Goal: Transaction & Acquisition: Subscribe to service/newsletter

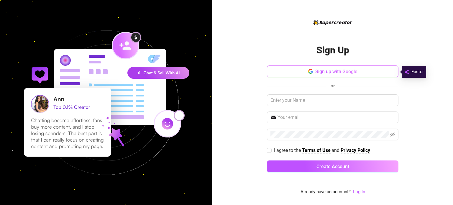
click at [328, 68] on button "Sign up with Google" at bounding box center [333, 72] width 132 height 12
drag, startPoint x: 326, startPoint y: 68, endPoint x: 326, endPoint y: 71, distance: 3.0
click at [326, 68] on button "Sign up with Google" at bounding box center [333, 72] width 132 height 12
click at [326, 71] on span "Sign up with Google" at bounding box center [336, 72] width 42 height 6
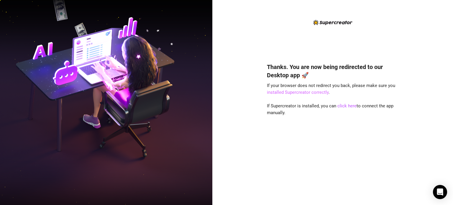
click at [289, 93] on link "installed Supercreator correctly" at bounding box center [298, 92] width 62 height 5
click at [343, 106] on link "click here" at bounding box center [347, 105] width 19 height 5
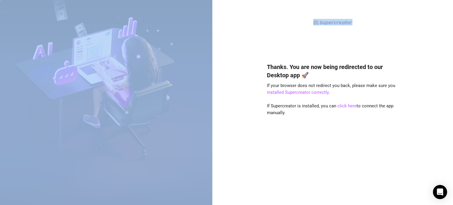
drag, startPoint x: 245, startPoint y: 5, endPoint x: 73, endPoint y: 3, distance: 171.1
click at [73, 3] on div "Thanks. You are now being redirected to our Desktop app 🚀 If your browser does …" at bounding box center [226, 102] width 453 height 205
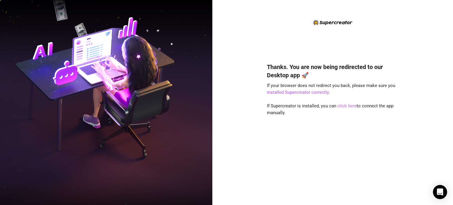
drag, startPoint x: 345, startPoint y: 103, endPoint x: 227, endPoint y: 141, distance: 123.2
click at [345, 103] on link "click here" at bounding box center [347, 105] width 19 height 5
click at [305, 93] on link "installed Supercreator correctly" at bounding box center [298, 92] width 62 height 5
click at [346, 107] on link "click here" at bounding box center [347, 105] width 19 height 5
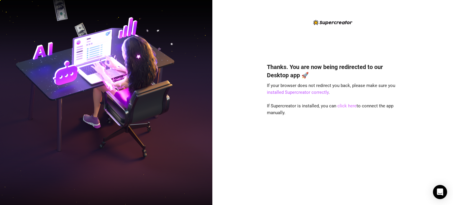
click at [347, 106] on link "click here" at bounding box center [347, 105] width 19 height 5
click at [348, 106] on link "click here" at bounding box center [347, 105] width 19 height 5
click at [346, 105] on link "click here" at bounding box center [347, 105] width 19 height 5
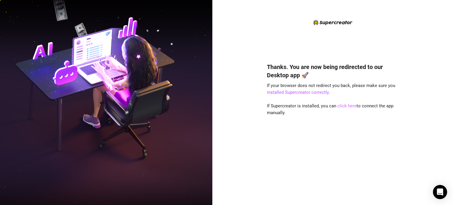
click at [345, 105] on link "click here" at bounding box center [347, 105] width 19 height 5
click at [342, 130] on div "Thanks. You are now being redirected to our Desktop app 🚀 If your browser does …" at bounding box center [333, 125] width 132 height 141
click at [343, 105] on link "click here" at bounding box center [347, 105] width 19 height 5
click at [343, 107] on link "click here" at bounding box center [347, 105] width 19 height 5
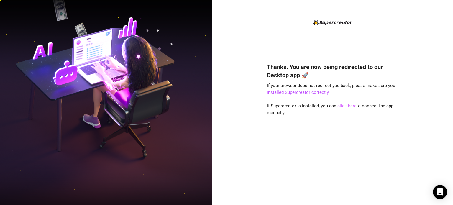
click at [345, 107] on link "click here" at bounding box center [347, 105] width 19 height 5
click at [344, 107] on link "click here" at bounding box center [347, 105] width 19 height 5
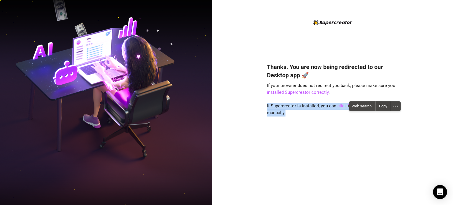
click at [344, 107] on link "click here" at bounding box center [347, 105] width 19 height 5
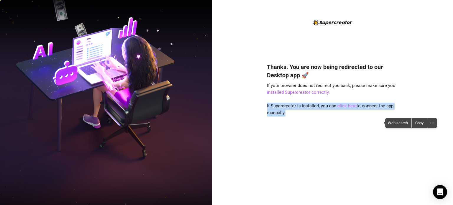
click at [344, 107] on link "click here" at bounding box center [347, 105] width 19 height 5
click at [346, 117] on div "Thanks. You are now being redirected to our Desktop app 🚀 If your browser does …" at bounding box center [333, 125] width 132 height 141
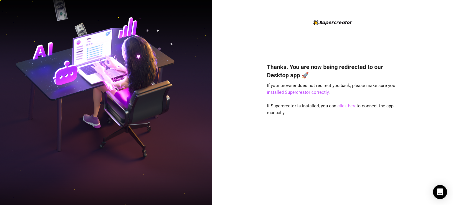
click at [348, 105] on link "click here" at bounding box center [347, 105] width 19 height 5
drag, startPoint x: 348, startPoint y: 105, endPoint x: 343, endPoint y: 107, distance: 5.2
click at [348, 105] on link "click here" at bounding box center [347, 105] width 19 height 5
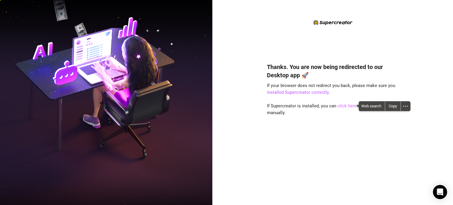
click at [348, 105] on link "click here" at bounding box center [347, 105] width 19 height 5
click at [343, 108] on link "click here" at bounding box center [347, 105] width 19 height 5
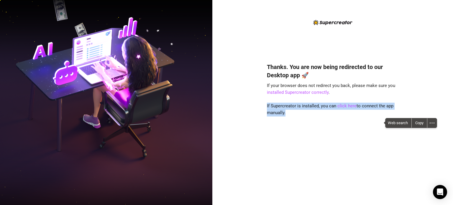
drag, startPoint x: 345, startPoint y: 117, endPoint x: 345, endPoint y: 112, distance: 4.7
click at [345, 116] on div "Thanks. You are now being redirected to our Desktop app 🚀 If your browser does …" at bounding box center [333, 125] width 132 height 141
click at [344, 114] on div "Thanks. You are now being redirected to our Desktop app 🚀 If your browser does …" at bounding box center [333, 125] width 132 height 141
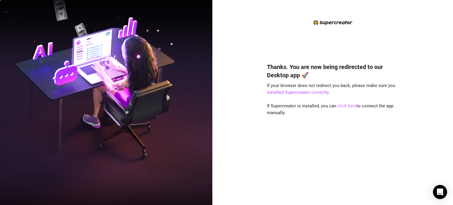
click at [342, 105] on link "click here" at bounding box center [347, 105] width 19 height 5
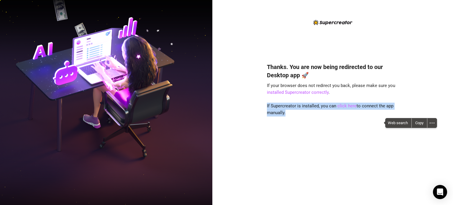
click at [342, 105] on link "click here" at bounding box center [347, 105] width 19 height 5
click at [344, 114] on div "Thanks. You are now being redirected to our Desktop app 🚀 If your browser does …" at bounding box center [333, 125] width 132 height 141
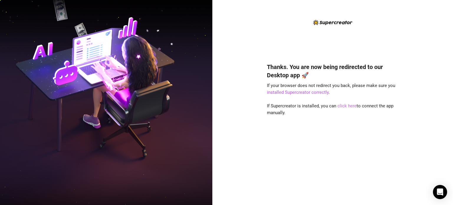
click at [343, 105] on link "click here" at bounding box center [347, 105] width 19 height 5
click at [343, 106] on link "click here" at bounding box center [347, 105] width 19 height 5
drag, startPoint x: 343, startPoint y: 106, endPoint x: 339, endPoint y: 101, distance: 6.7
click at [343, 106] on link "click here" at bounding box center [347, 105] width 19 height 5
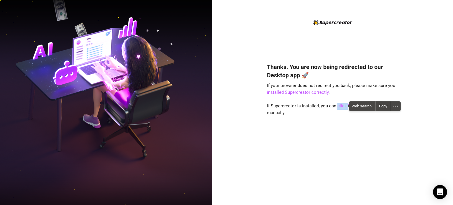
click at [343, 106] on link "click here" at bounding box center [347, 105] width 19 height 5
click at [345, 106] on link "click here" at bounding box center [347, 105] width 19 height 5
click at [340, 106] on link "click here" at bounding box center [347, 105] width 19 height 5
click at [343, 107] on link "click here" at bounding box center [347, 105] width 19 height 5
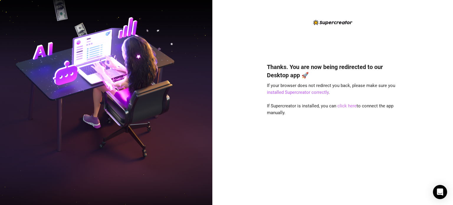
click at [343, 104] on link "click here" at bounding box center [347, 105] width 19 height 5
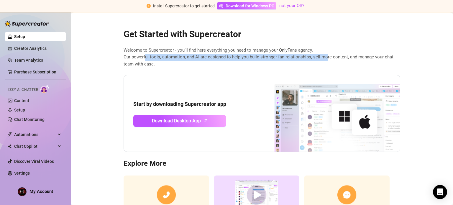
drag, startPoint x: 143, startPoint y: 56, endPoint x: 321, endPoint y: 57, distance: 178.8
click at [323, 58] on span "Welcome to Supercreator - you’ll find here everything you need to manage your O…" at bounding box center [262, 57] width 277 height 21
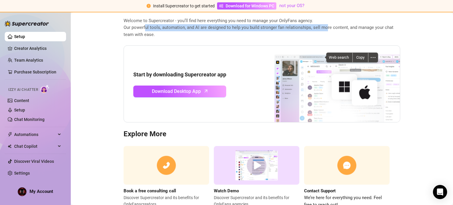
scroll to position [50, 0]
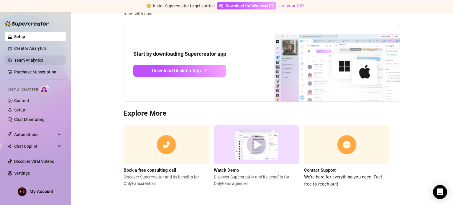
drag, startPoint x: 12, startPoint y: 58, endPoint x: 17, endPoint y: 57, distance: 4.5
click at [14, 58] on link "Team Analytics" at bounding box center [28, 60] width 29 height 5
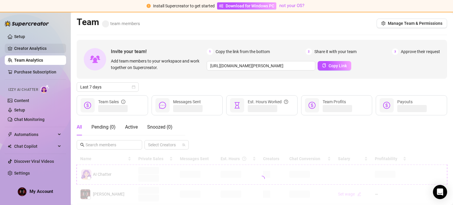
click at [19, 49] on link "Creator Analytics" at bounding box center [37, 48] width 47 height 9
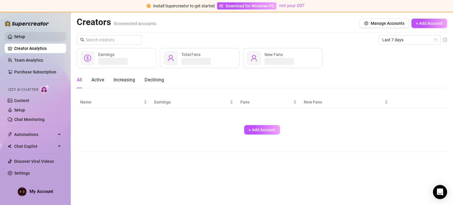
click at [18, 36] on link "Setup" at bounding box center [19, 36] width 11 height 5
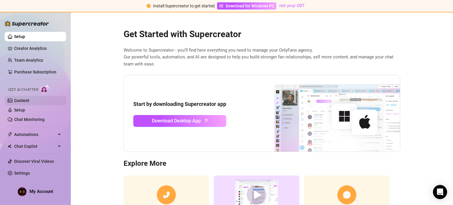
click at [20, 100] on link "Content" at bounding box center [21, 100] width 15 height 5
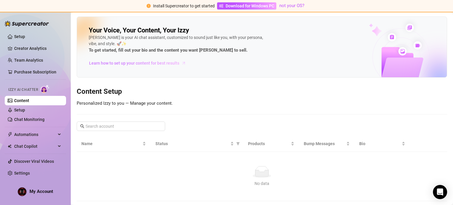
click at [125, 63] on span "Learn how to set up your content for best results" at bounding box center [134, 63] width 90 height 6
click at [31, 120] on link "Chat Monitoring" at bounding box center [29, 119] width 30 height 5
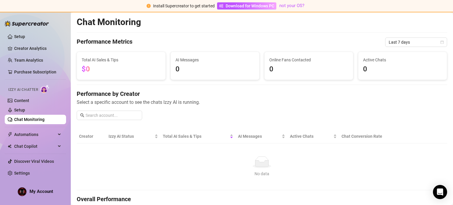
click at [29, 118] on link "Chat Monitoring" at bounding box center [29, 119] width 30 height 5
drag, startPoint x: 233, startPoint y: 162, endPoint x: 202, endPoint y: 150, distance: 33.3
click at [233, 162] on div "No data" at bounding box center [261, 162] width 361 height 12
click at [87, 135] on th "Creator" at bounding box center [92, 137] width 30 height 14
click at [87, 138] on th "Creator" at bounding box center [92, 137] width 30 height 14
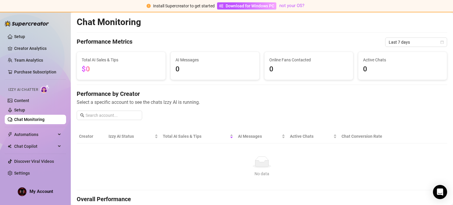
click at [88, 146] on td "No data No data" at bounding box center [262, 166] width 371 height 47
click at [98, 162] on div "No data" at bounding box center [261, 162] width 361 height 12
click at [258, 165] on icon at bounding box center [262, 164] width 13 height 6
click at [251, 139] on div "AI Messages" at bounding box center [261, 136] width 47 height 6
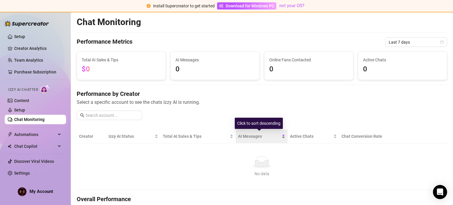
click at [247, 135] on span "AI Messages" at bounding box center [259, 136] width 42 height 6
click at [246, 135] on span "AI Messages" at bounding box center [259, 136] width 42 height 6
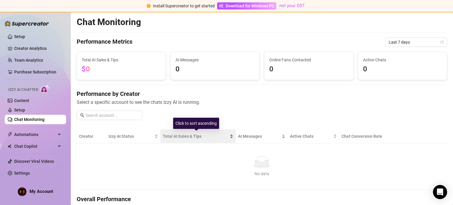
click at [182, 134] on span "Total AI Sales & Tips" at bounding box center [196, 136] width 66 height 6
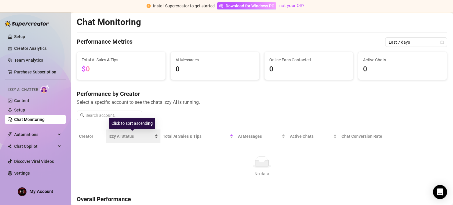
click at [126, 134] on span "Izzy AI Status" at bounding box center [131, 136] width 45 height 6
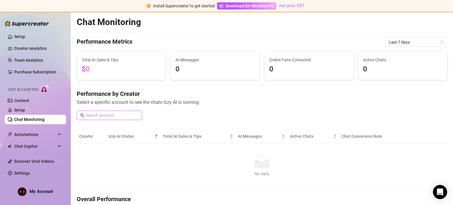
click at [120, 111] on span at bounding box center [110, 115] width 66 height 9
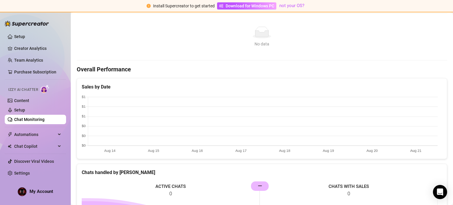
scroll to position [100, 0]
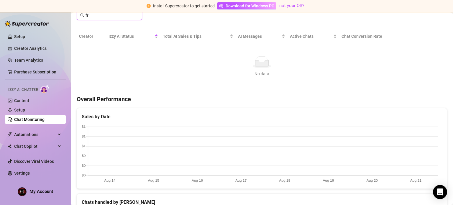
type input "f"
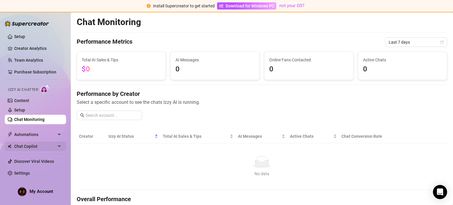
click at [22, 145] on span "Chat Copilot" at bounding box center [35, 146] width 42 height 9
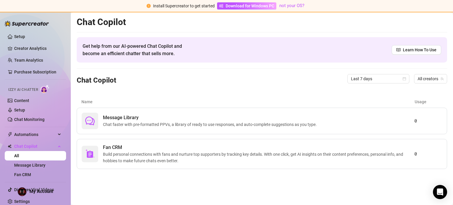
scroll to position [3, 0]
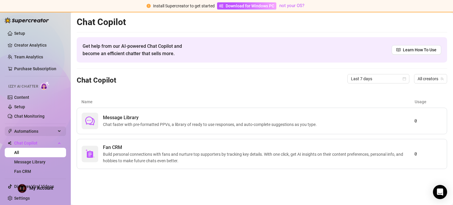
click at [24, 131] on span "Automations" at bounding box center [35, 131] width 42 height 9
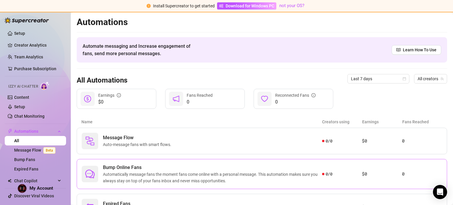
click at [201, 161] on div "Bump Online Fans Automatically message fans the moment fans come online with a …" at bounding box center [262, 174] width 371 height 30
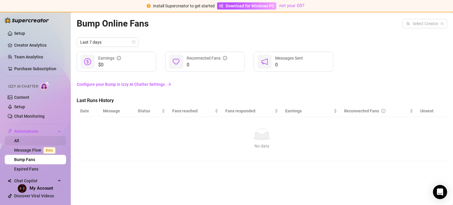
click at [17, 141] on link "All" at bounding box center [16, 140] width 5 height 5
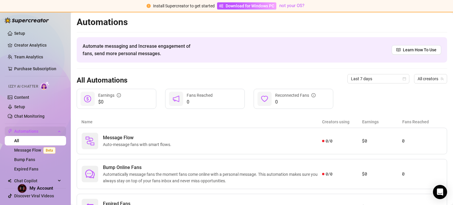
click at [21, 127] on span "Automations" at bounding box center [35, 131] width 42 height 9
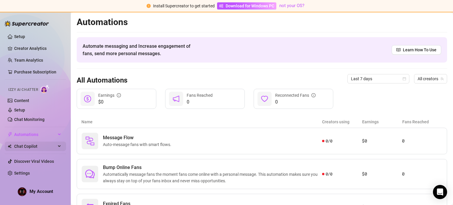
click at [25, 145] on span "Chat Copilot" at bounding box center [35, 146] width 42 height 9
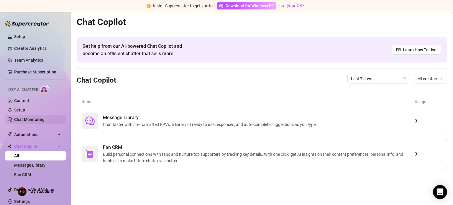
click at [21, 120] on link "Chat Monitoring" at bounding box center [29, 119] width 30 height 5
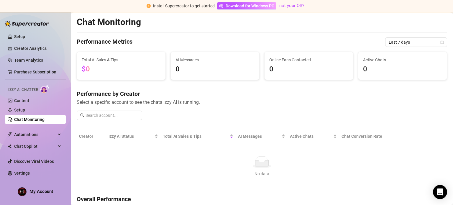
click at [22, 121] on link "Chat Monitoring" at bounding box center [29, 119] width 30 height 5
click at [26, 70] on link "Purchase Subscription" at bounding box center [35, 72] width 42 height 5
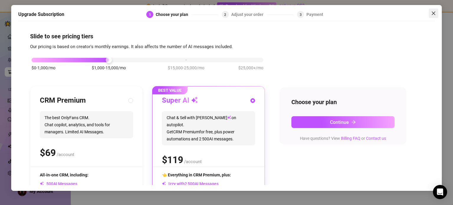
click at [434, 11] on icon "close" at bounding box center [433, 13] width 5 height 5
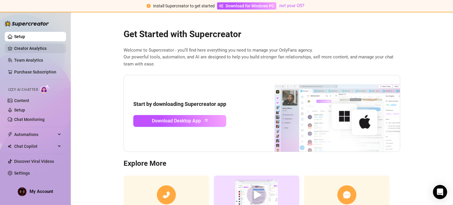
click at [27, 49] on link "Creator Analytics" at bounding box center [37, 48] width 47 height 9
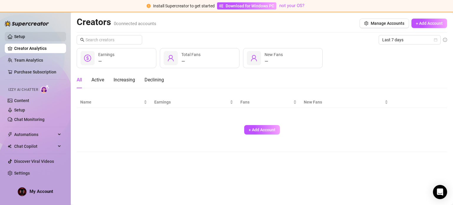
click at [19, 36] on link "Setup" at bounding box center [19, 36] width 11 height 5
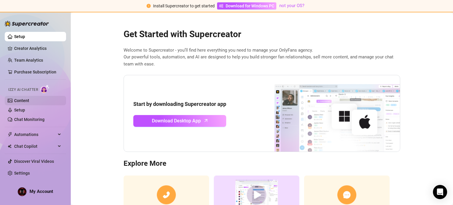
click at [20, 100] on link "Content" at bounding box center [21, 100] width 15 height 5
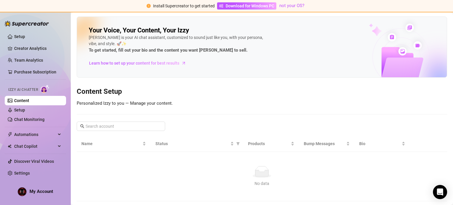
click at [117, 51] on strong "To get started, fill out your bio and the content you want [PERSON_NAME] to sel…" at bounding box center [168, 50] width 159 height 5
click at [184, 53] on span "To get started, fill out your bio and the content you want [PERSON_NAME] to sel…" at bounding box center [177, 50] width 177 height 7
click at [148, 61] on span "Learn how to set up your content for best results" at bounding box center [134, 63] width 90 height 6
